Goal: Find specific page/section: Find specific page/section

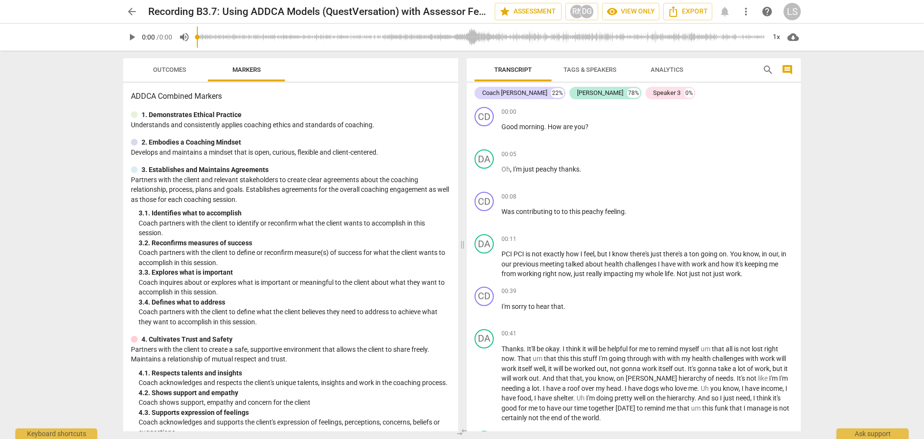
click at [792, 9] on div "LS" at bounding box center [792, 11] width 17 height 17
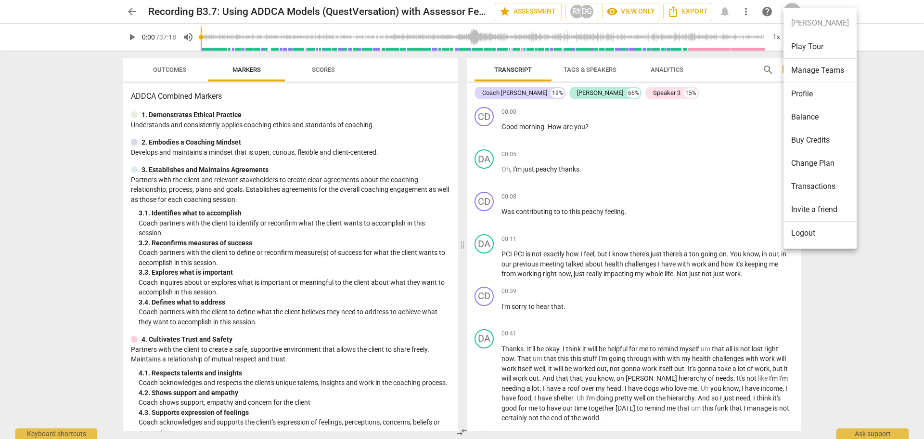
click at [133, 11] on div at bounding box center [462, 219] width 924 height 439
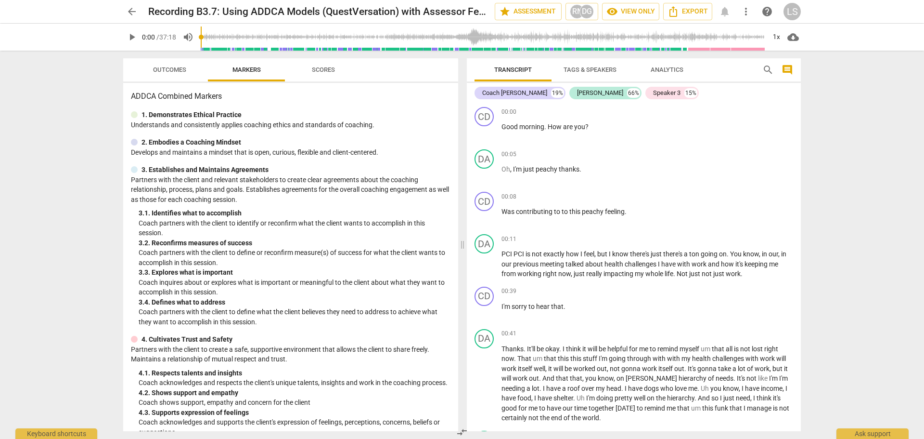
click at [133, 12] on span "arrow_back" at bounding box center [132, 12] width 12 height 12
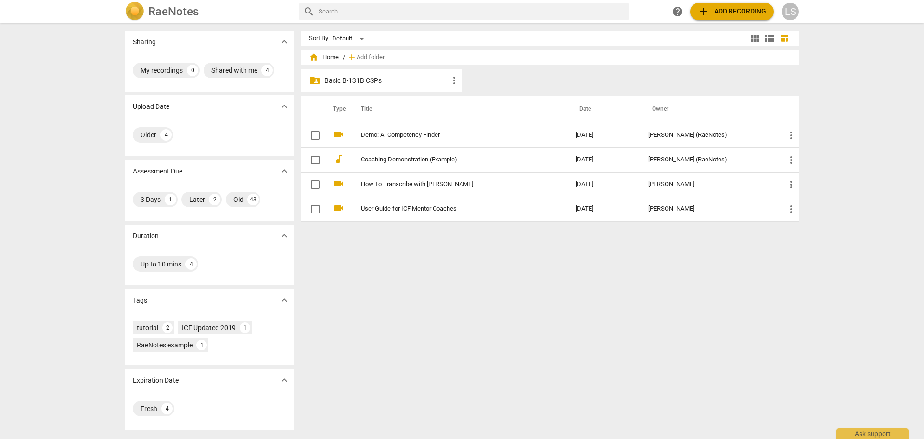
click at [376, 81] on p "Basic B-131B CSPs" at bounding box center [386, 81] width 124 height 10
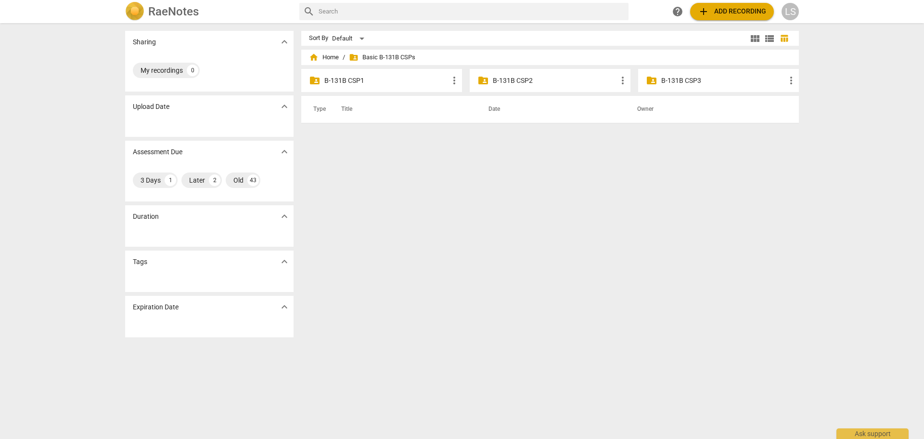
click at [534, 85] on p "B-131B CSP2" at bounding box center [555, 81] width 124 height 10
